Goal: Task Accomplishment & Management: Manage account settings

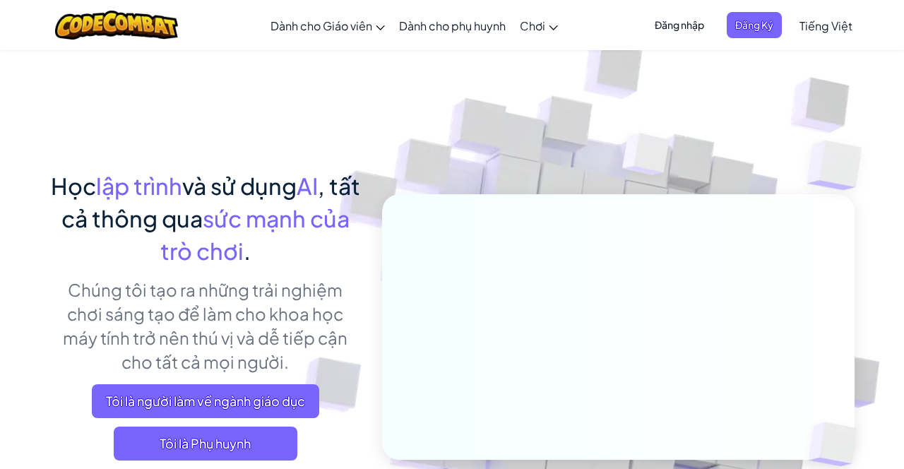
click at [696, 22] on span "Đăng nhập" at bounding box center [679, 25] width 66 height 26
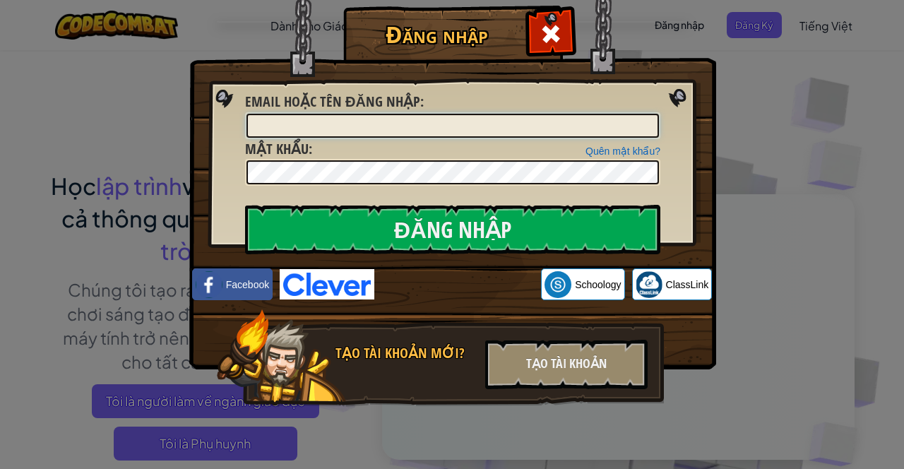
click at [550, 129] on input "Email hoặc tên đăng nhập :" at bounding box center [452, 126] width 412 height 24
type input "[EMAIL_ADDRESS][DOMAIN_NAME]"
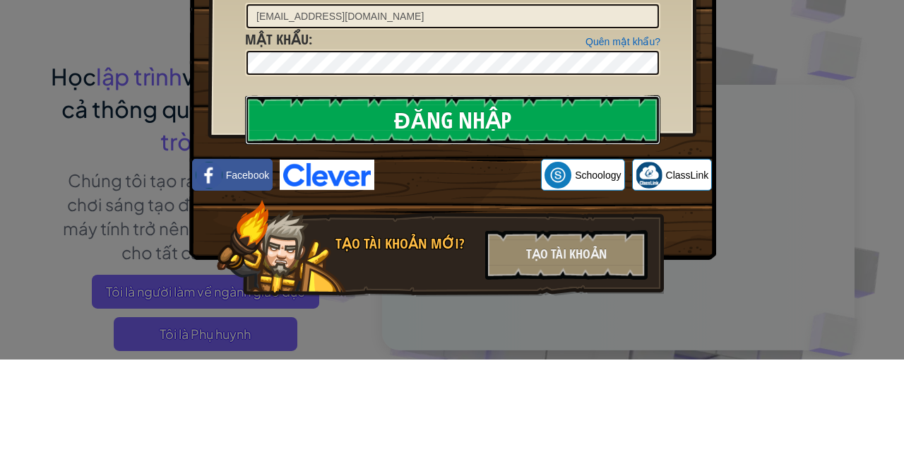
click at [605, 227] on input "Đăng nhập" at bounding box center [452, 229] width 415 height 49
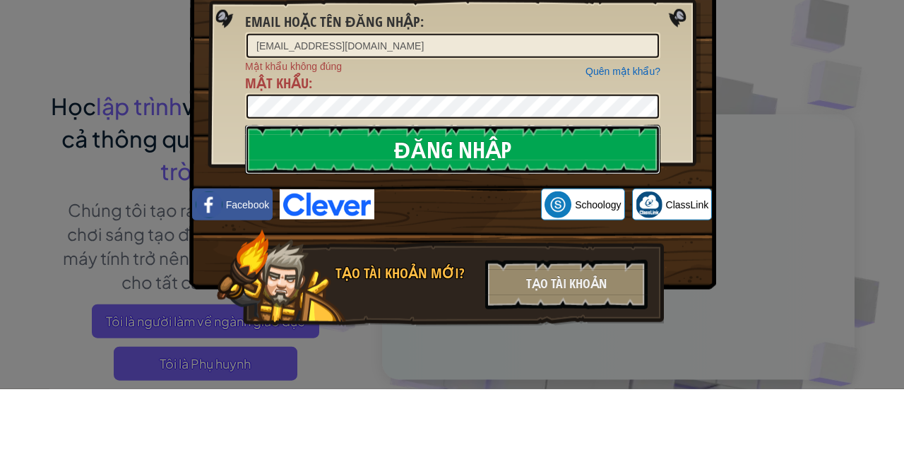
click at [595, 208] on input "Đăng nhập" at bounding box center [452, 229] width 415 height 49
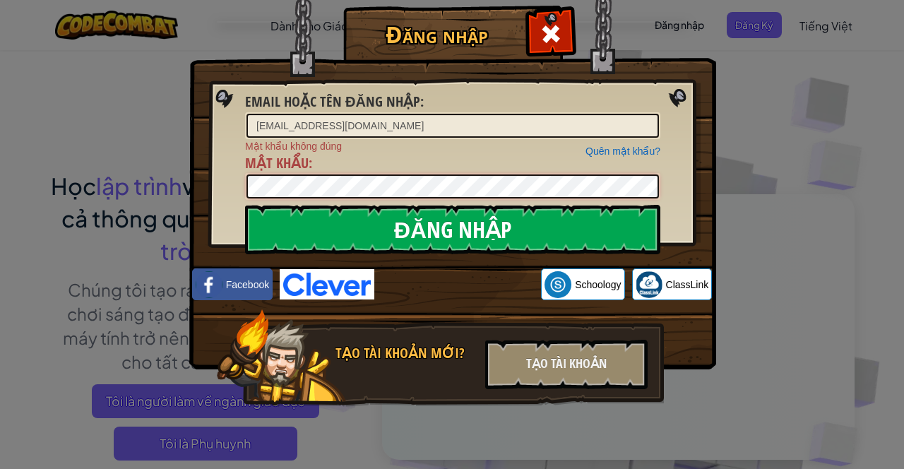
click at [245, 205] on input "Đăng nhập" at bounding box center [452, 229] width 415 height 49
click at [27, 161] on div "Đăng nhập Email hoặc tên đăng nhập : [EMAIL_ADDRESS][DOMAIN_NAME] Quên mật khẩu…" at bounding box center [452, 234] width 904 height 469
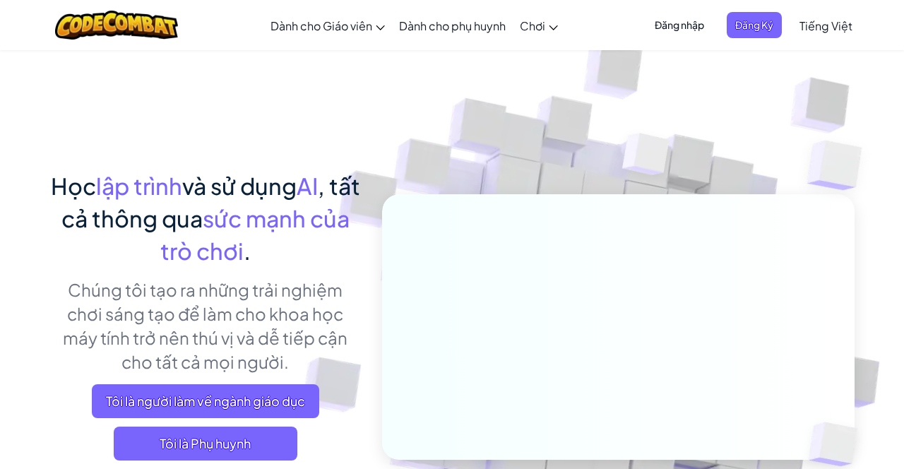
click at [692, 19] on span "Đăng nhập" at bounding box center [679, 25] width 66 height 26
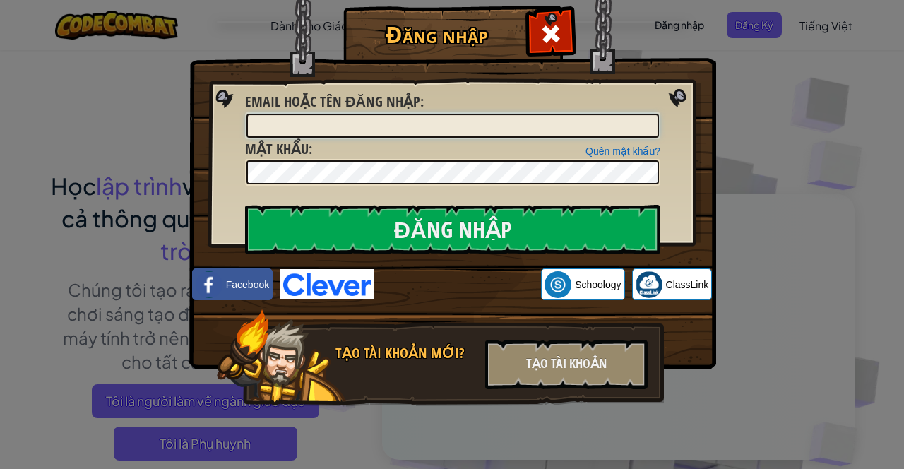
click at [524, 127] on input "Email hoặc tên đăng nhập :" at bounding box center [452, 126] width 412 height 24
type input "[EMAIL_ADDRESS][DOMAIN_NAME]"
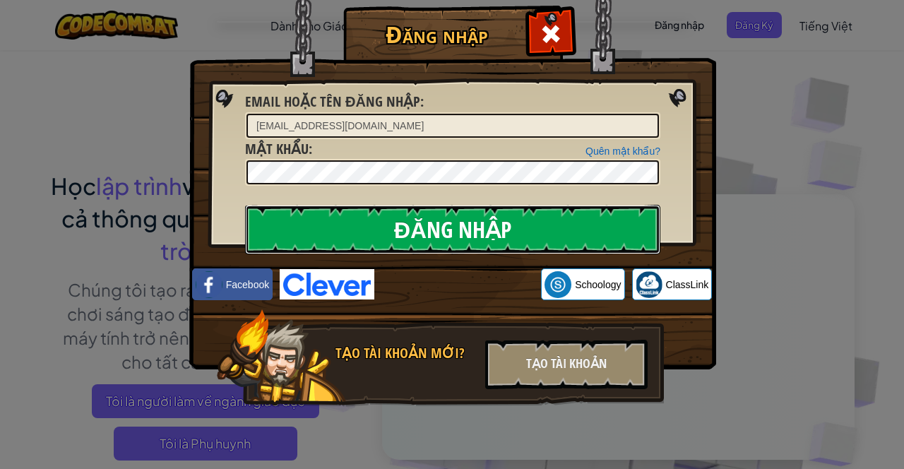
click at [523, 220] on input "Đăng nhập" at bounding box center [452, 229] width 415 height 49
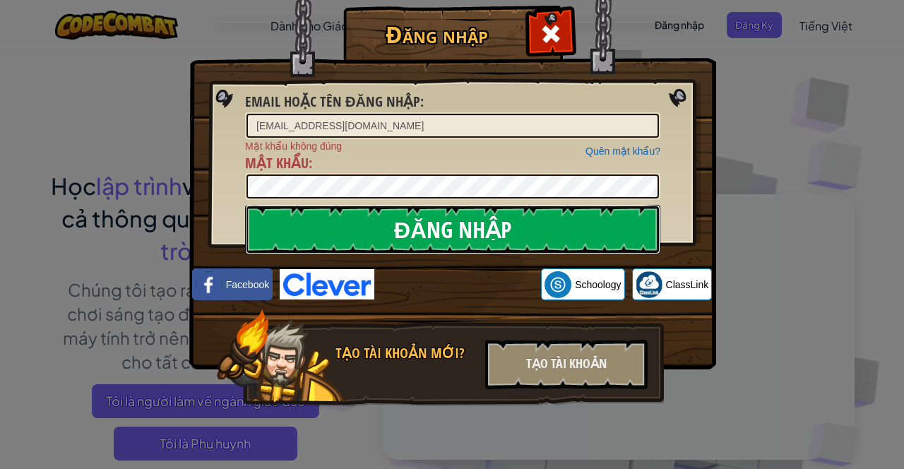
click at [551, 223] on input "Đăng nhập" at bounding box center [452, 229] width 415 height 49
click at [558, 226] on input "Đăng nhập" at bounding box center [452, 229] width 415 height 49
click at [568, 231] on input "Đăng nhập" at bounding box center [452, 229] width 415 height 49
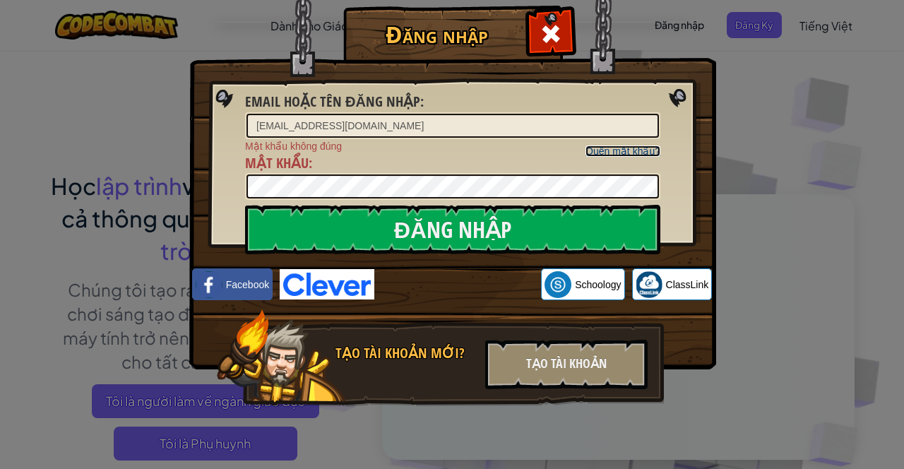
click at [642, 153] on link "Quên mật khẩu?" at bounding box center [622, 150] width 75 height 11
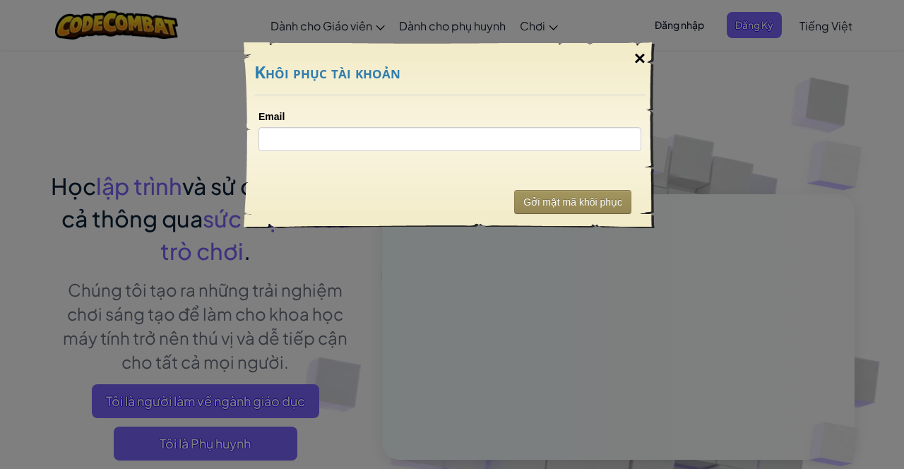
click at [639, 64] on div "×" at bounding box center [640, 58] width 32 height 41
